Goal: Task Accomplishment & Management: Complete application form

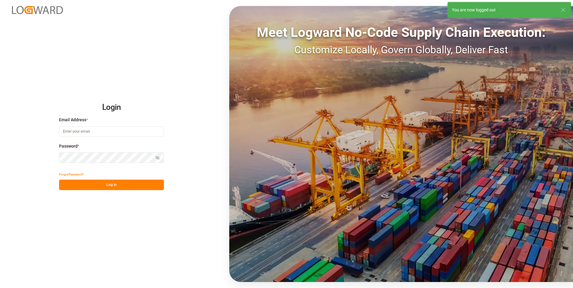
type input "andrea.steinberg@jamindustriesusa.com"
click at [118, 181] on button "Log In" at bounding box center [111, 185] width 105 height 10
click at [121, 186] on div "Forgot Password? Please wait" at bounding box center [111, 179] width 105 height 21
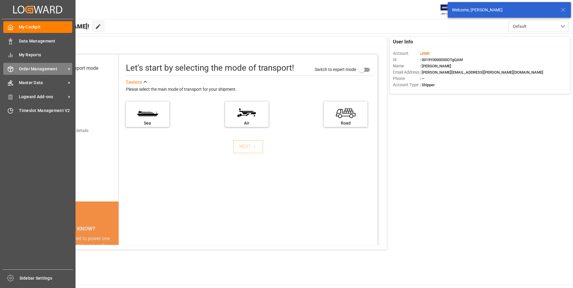
click at [34, 72] on div "Order Management Order Management" at bounding box center [37, 69] width 69 height 12
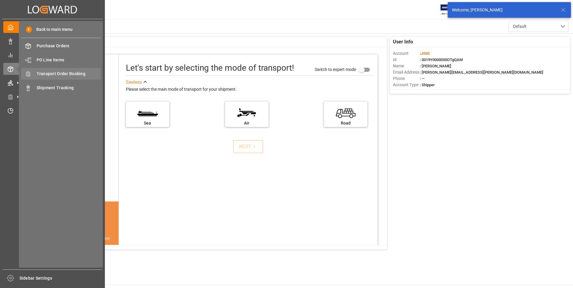
click at [51, 74] on span "Transport Order Booking" at bounding box center [69, 74] width 64 height 6
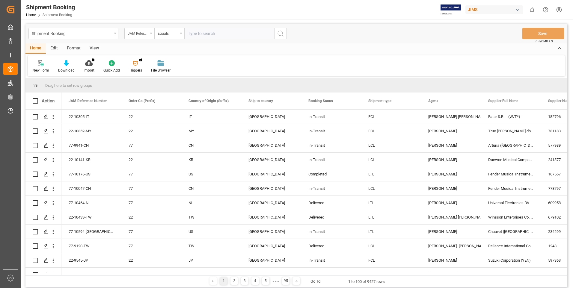
click at [40, 67] on div "New Form" at bounding box center [41, 66] width 26 height 13
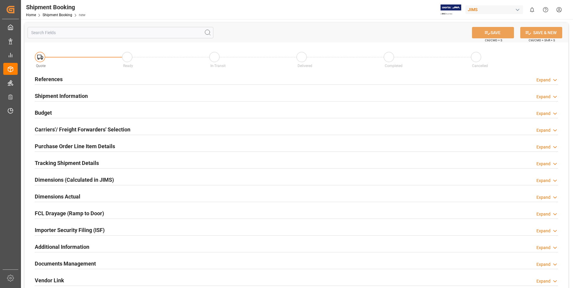
click at [47, 79] on h2 "References" at bounding box center [49, 79] width 28 height 8
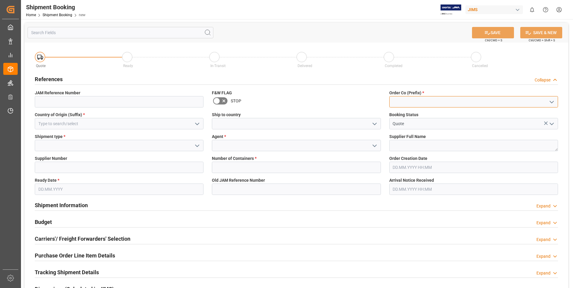
click at [416, 99] on input at bounding box center [473, 101] width 169 height 11
type input "1"
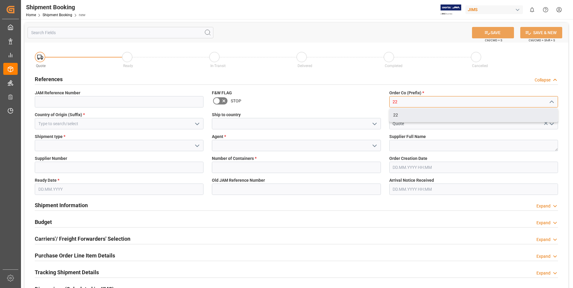
type input "22"
click at [383, 121] on div "Ship to country" at bounding box center [296, 121] width 177 height 22
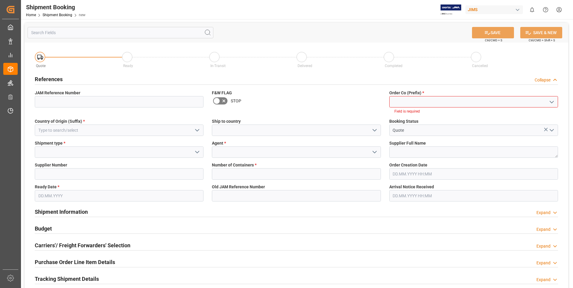
click at [398, 98] on input at bounding box center [473, 101] width 169 height 11
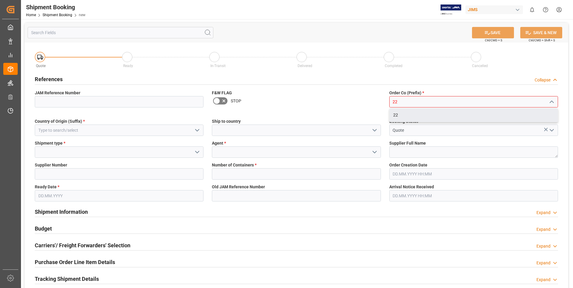
click at [404, 115] on div "22" at bounding box center [474, 115] width 168 height 13
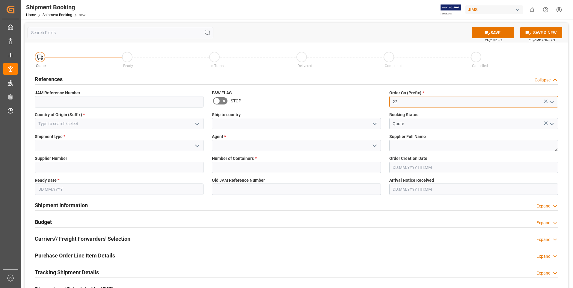
type input "22"
click at [80, 124] on input at bounding box center [119, 123] width 169 height 11
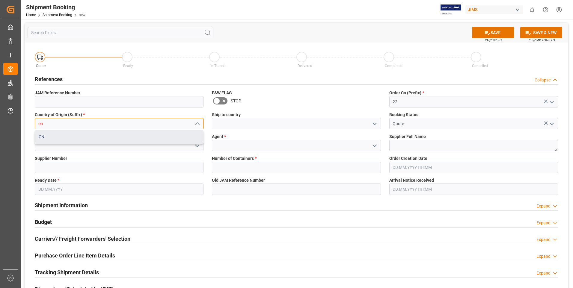
click at [73, 134] on div "CN" at bounding box center [119, 136] width 168 height 13
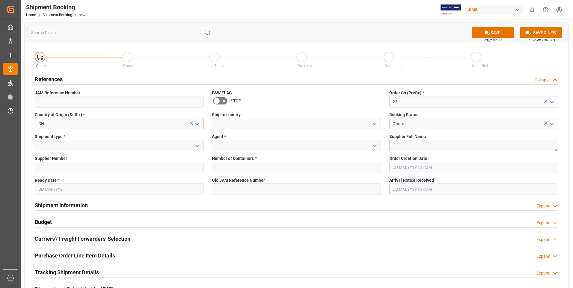
type input "CN"
click at [230, 147] on input at bounding box center [296, 145] width 169 height 11
click at [374, 144] on icon "open menu" at bounding box center [374, 145] width 7 height 7
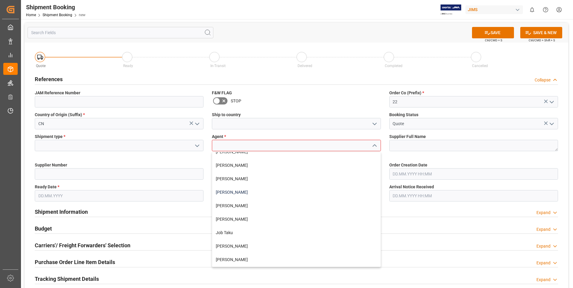
scroll to position [90, 0]
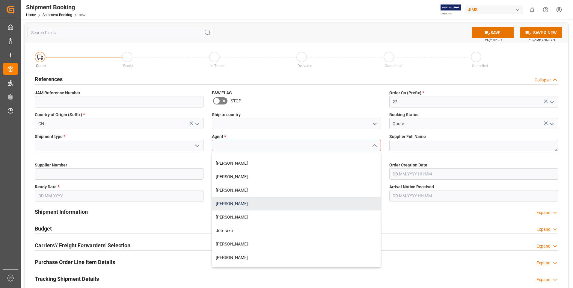
click at [228, 201] on div "[PERSON_NAME]" at bounding box center [296, 203] width 168 height 13
type input "[PERSON_NAME]"
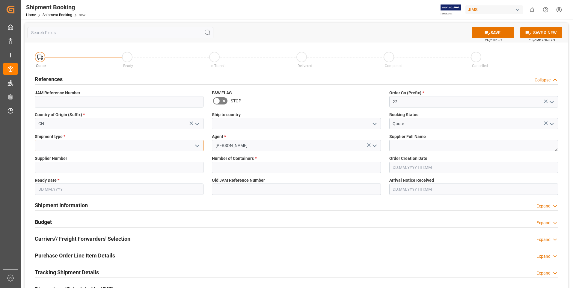
click at [79, 143] on input at bounding box center [119, 145] width 169 height 11
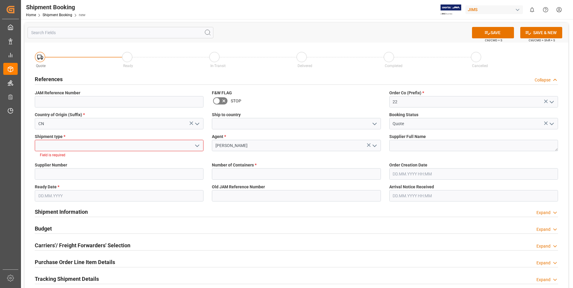
click at [196, 145] on polyline "open menu" at bounding box center [197, 146] width 4 height 2
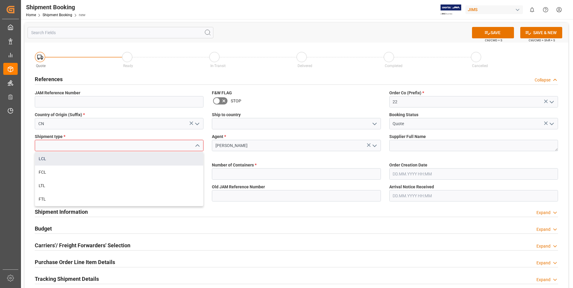
click at [84, 160] on div "LCL" at bounding box center [119, 158] width 168 height 13
type input "LCL"
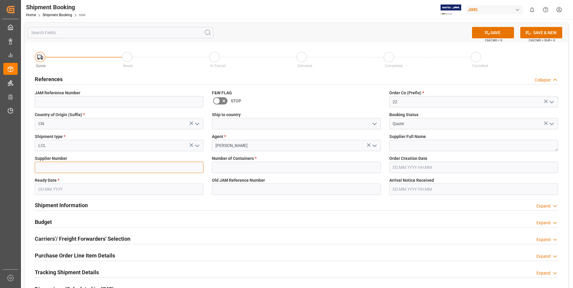
click at [93, 171] on input at bounding box center [119, 167] width 169 height 11
type input "404827"
click at [421, 147] on textarea at bounding box center [473, 145] width 169 height 11
paste textarea "RELIANCE INTERNATIONAL - 212"
type textarea "RELIANCE INTERNATIONAL"
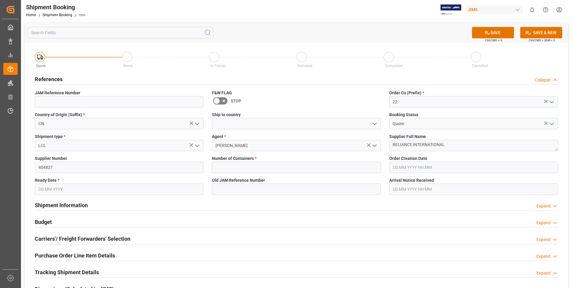
click at [54, 188] on input "text" at bounding box center [119, 189] width 169 height 11
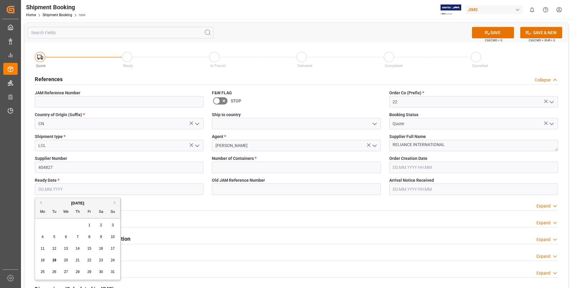
click at [53, 272] on span "26" at bounding box center [54, 272] width 4 height 4
type input "[DATE]"
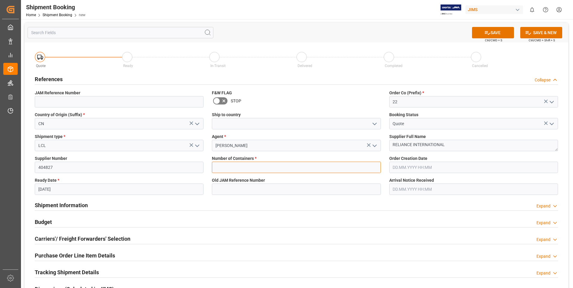
click at [230, 169] on input "text" at bounding box center [296, 167] width 169 height 11
type input "0"
click at [475, 30] on button "SAVE" at bounding box center [493, 32] width 42 height 11
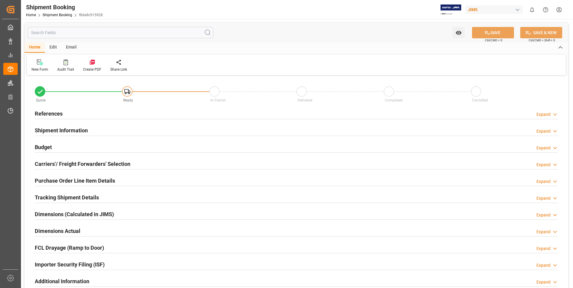
type input "0"
type input "[DATE]"
click at [51, 112] on h2 "References" at bounding box center [49, 114] width 28 height 8
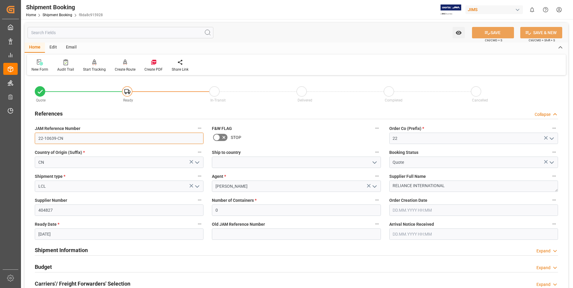
drag, startPoint x: 65, startPoint y: 137, endPoint x: 26, endPoint y: 139, distance: 39.0
click at [25, 138] on div "Quote Ready In-Transit Delivered Completed Cancelled References Collapse JAM Re…" at bounding box center [297, 263] width 544 height 373
